Goal: Use online tool/utility: Use online tool/utility

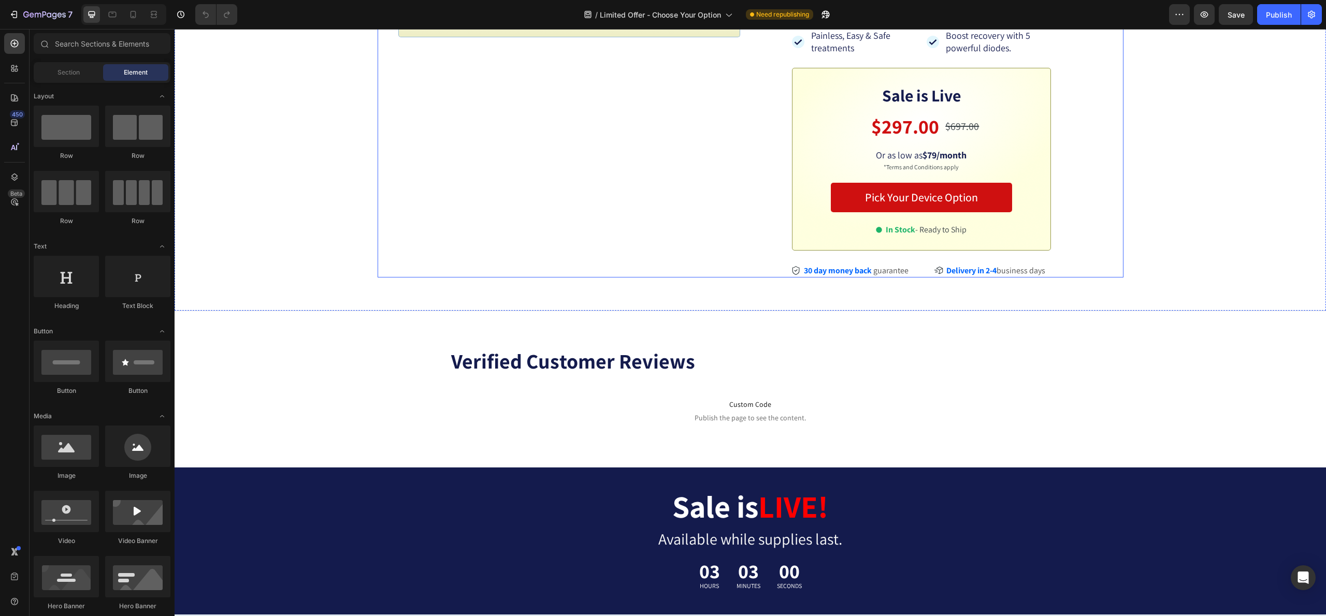
scroll to position [474, 0]
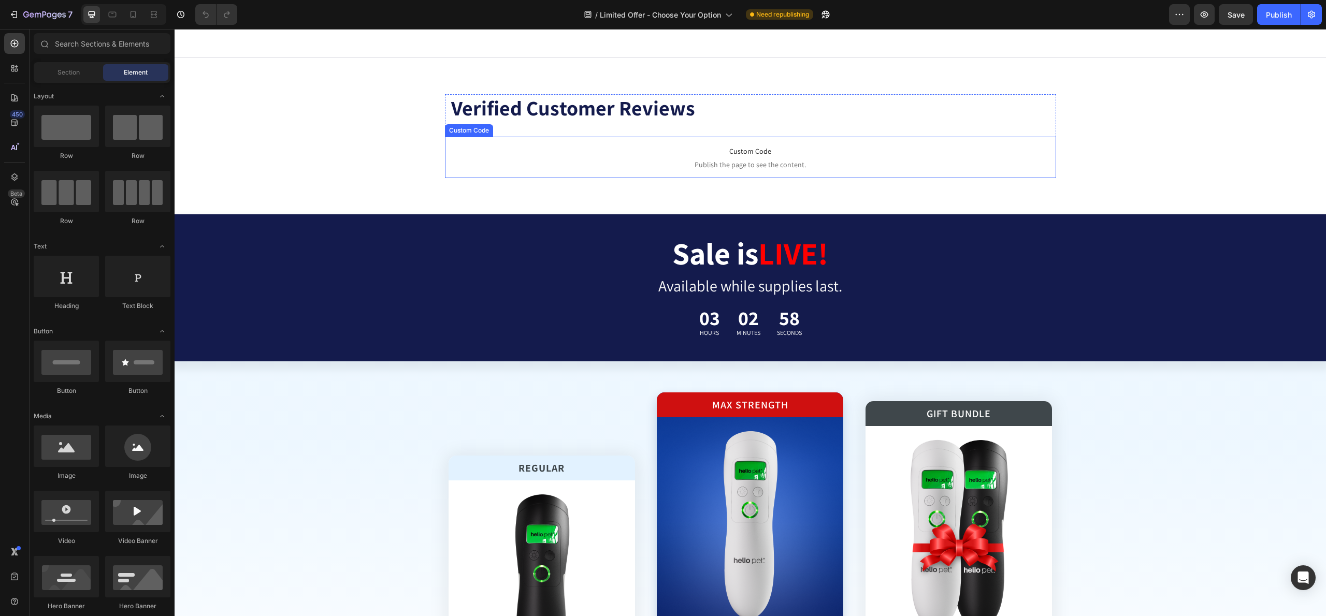
click at [707, 157] on span "Custom Code" at bounding box center [750, 151] width 611 height 12
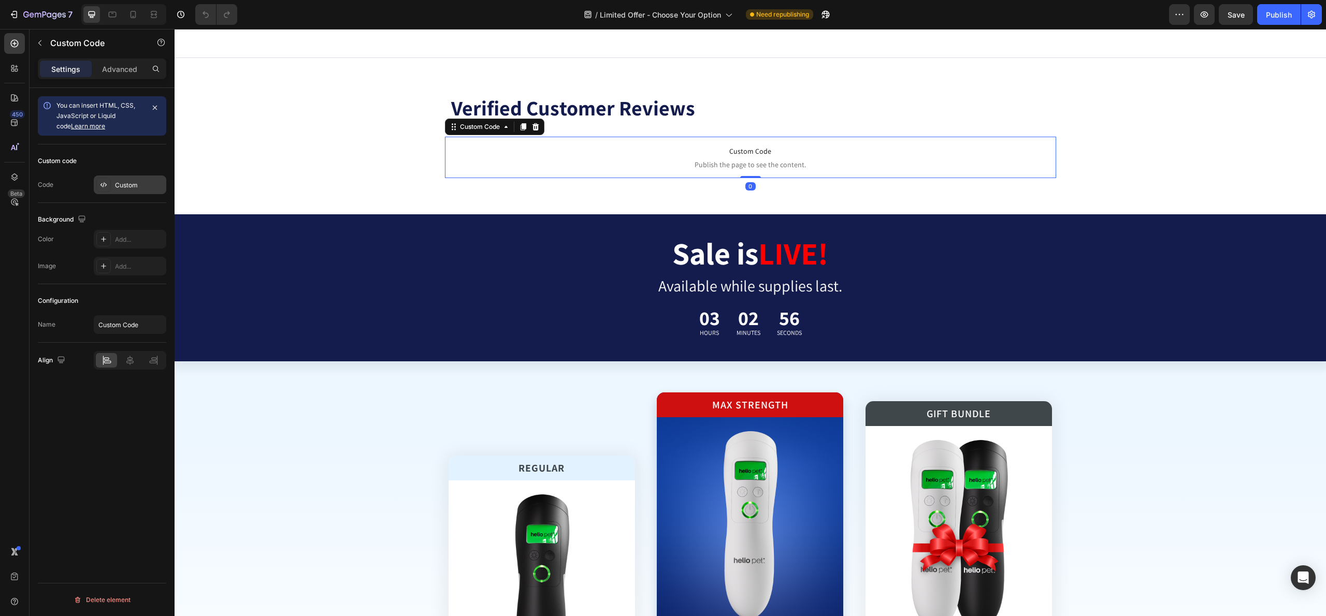
click at [124, 185] on div "Custom" at bounding box center [139, 185] width 49 height 9
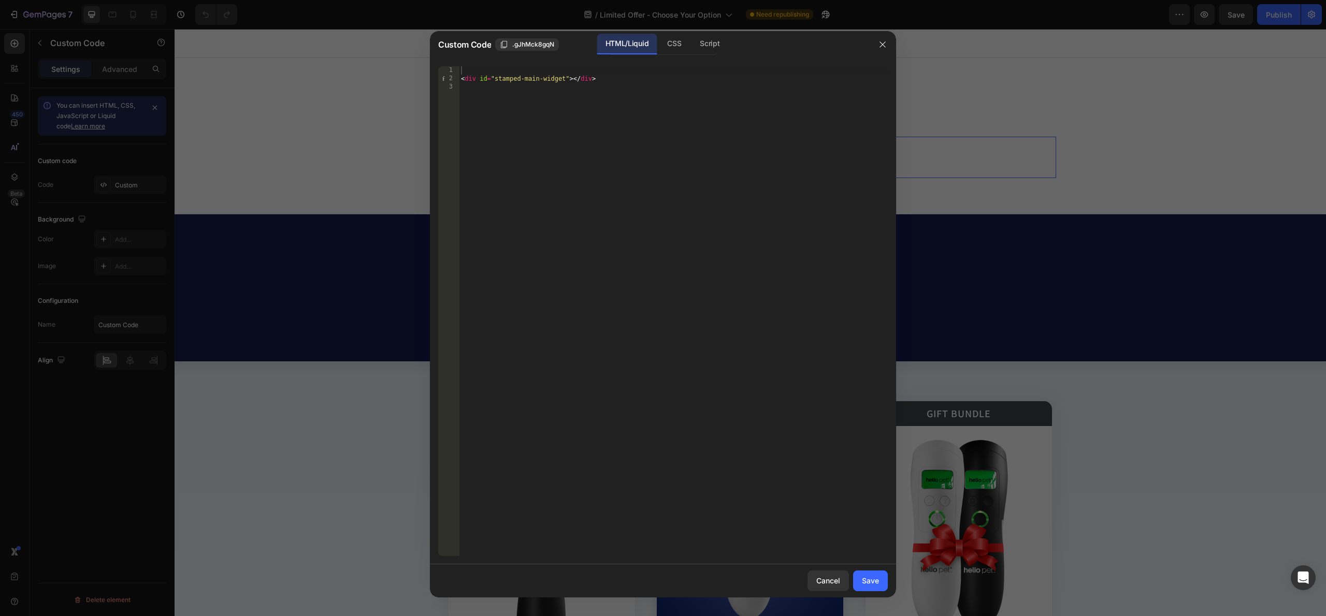
click at [550, 76] on div "< div id = "stamped-main-widget" > </ div >" at bounding box center [673, 319] width 429 height 506
type textarea "<div id="stamped-main-widget"></div>"
click at [691, 46] on div "CSS" at bounding box center [709, 44] width 36 height 21
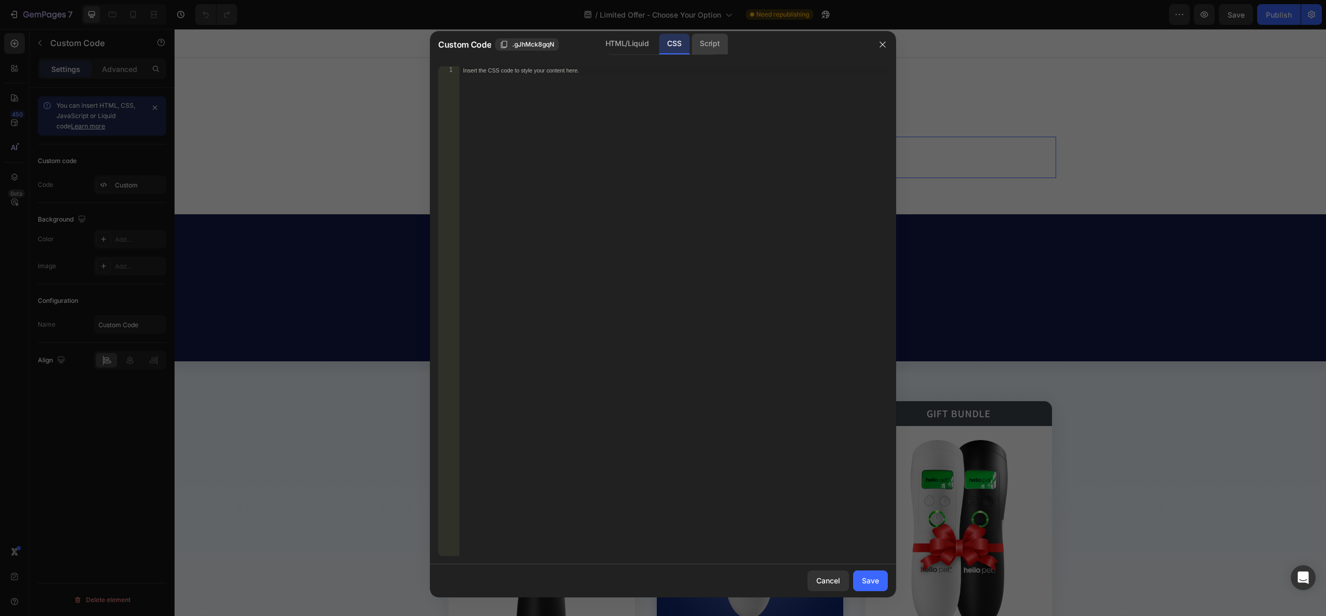
click at [692, 46] on div "Script" at bounding box center [709, 44] width 36 height 21
drag, startPoint x: 619, startPoint y: 42, endPoint x: 719, endPoint y: 92, distance: 110.9
click at [659, 42] on div "HTML/Liquid" at bounding box center [674, 44] width 31 height 21
type textarea "<div id="stamped-main-widget"></div>"
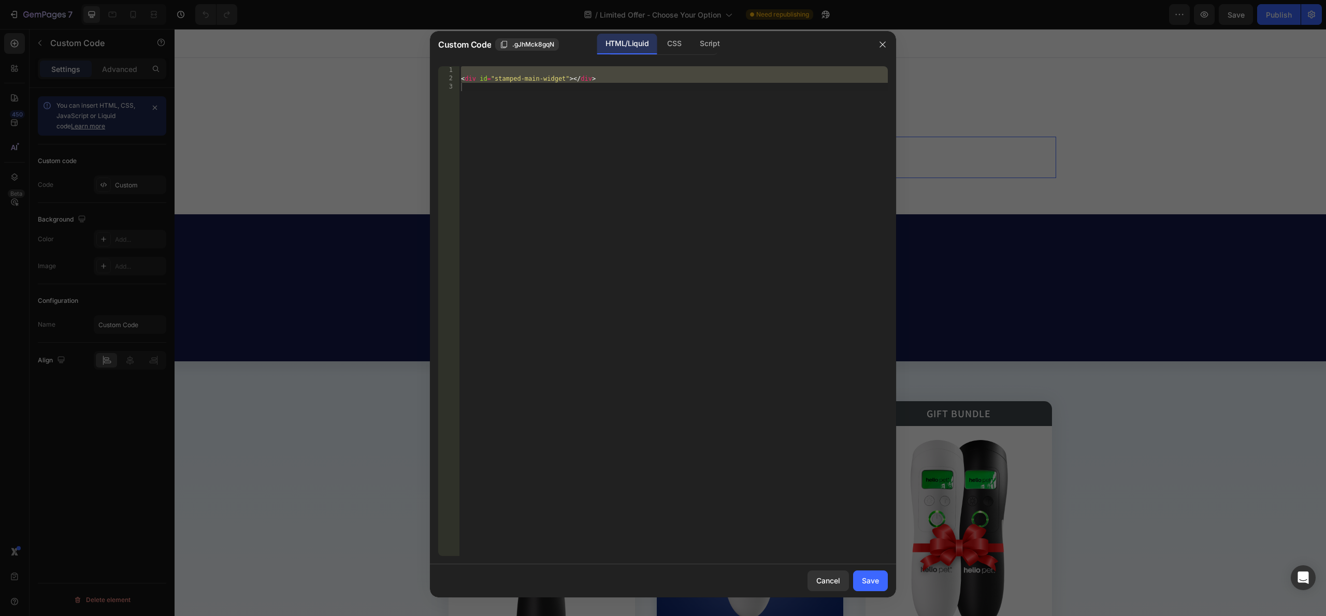
click at [958, 146] on div at bounding box center [663, 308] width 1326 height 616
